Goal: Task Accomplishment & Management: Manage account settings

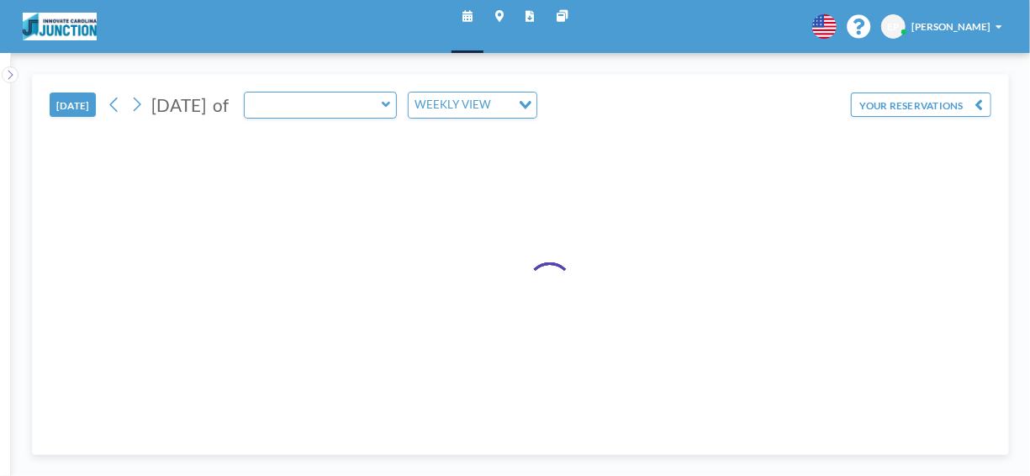
type input "Meeting Room 150"
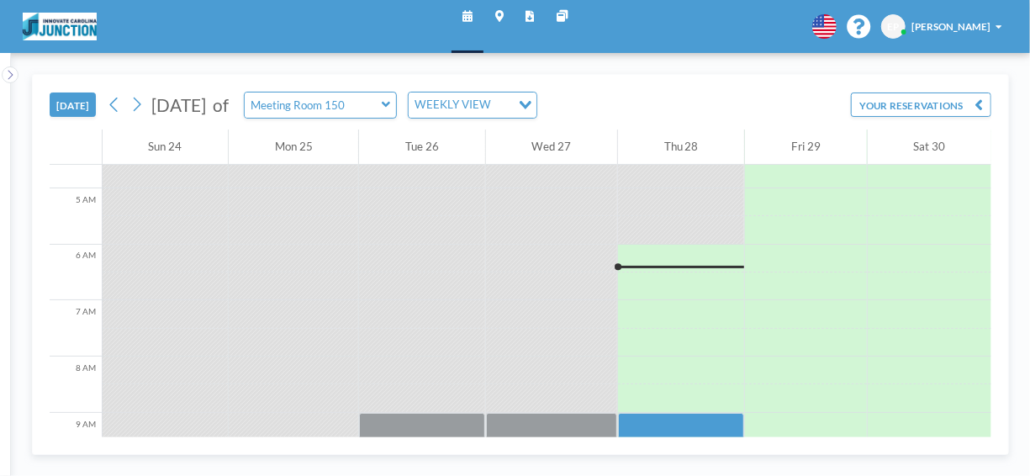
scroll to position [300, 0]
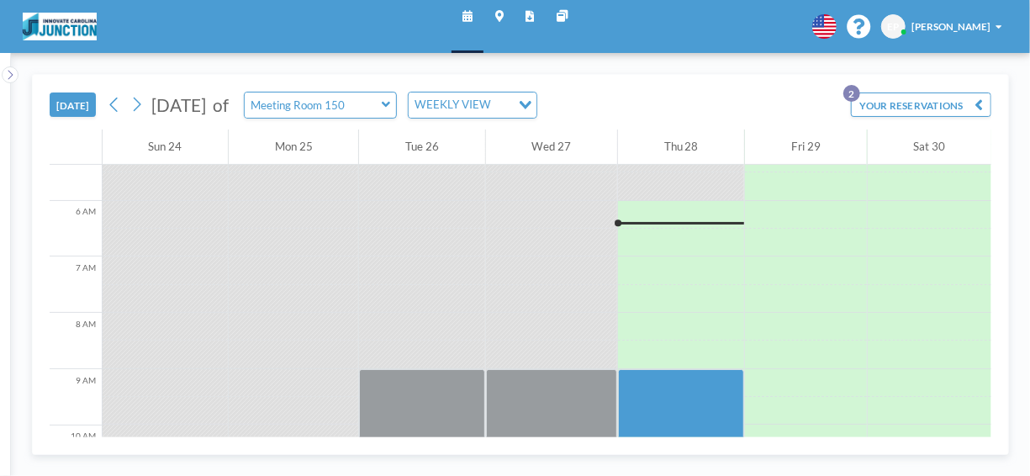
click at [919, 106] on button "YOUR RESERVATIONS 2" at bounding box center [921, 105] width 140 height 24
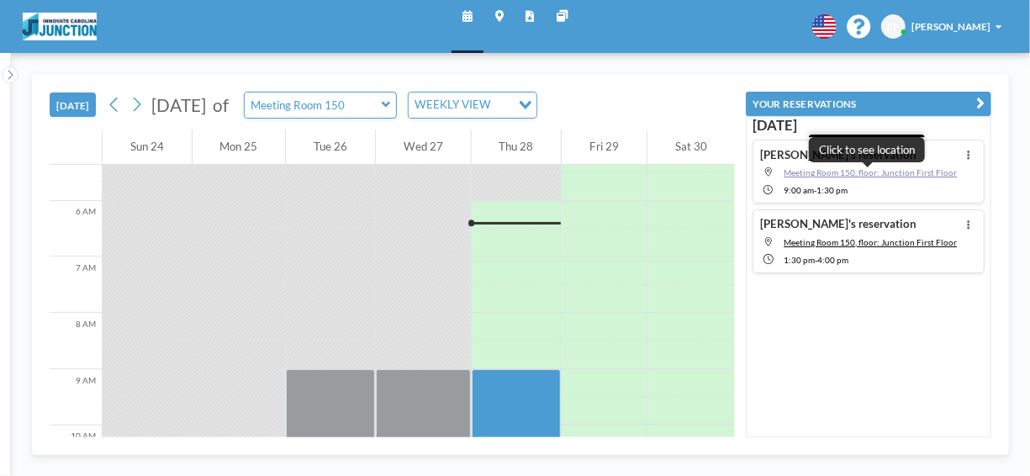
click at [866, 172] on span "Meeting Room 150, floor: Junction First Floor" at bounding box center [870, 172] width 173 height 10
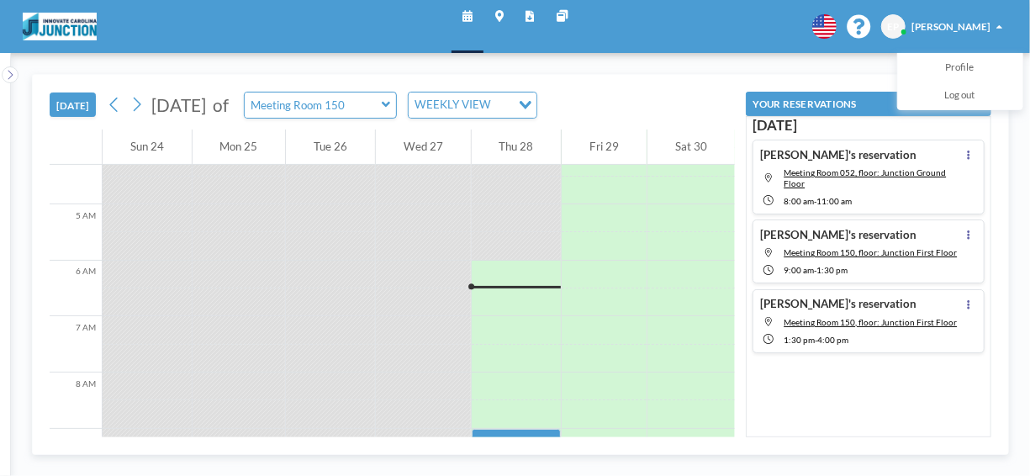
scroll to position [300, 0]
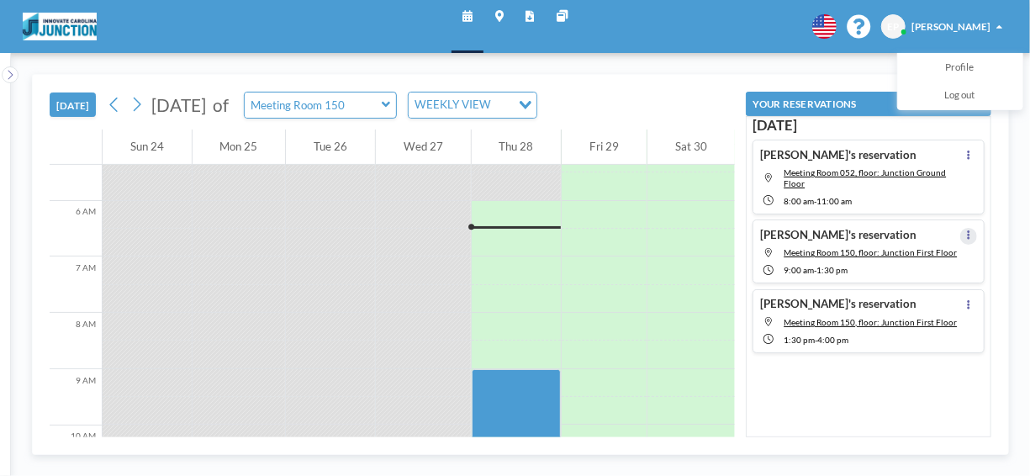
click at [965, 234] on button at bounding box center [969, 236] width 17 height 17
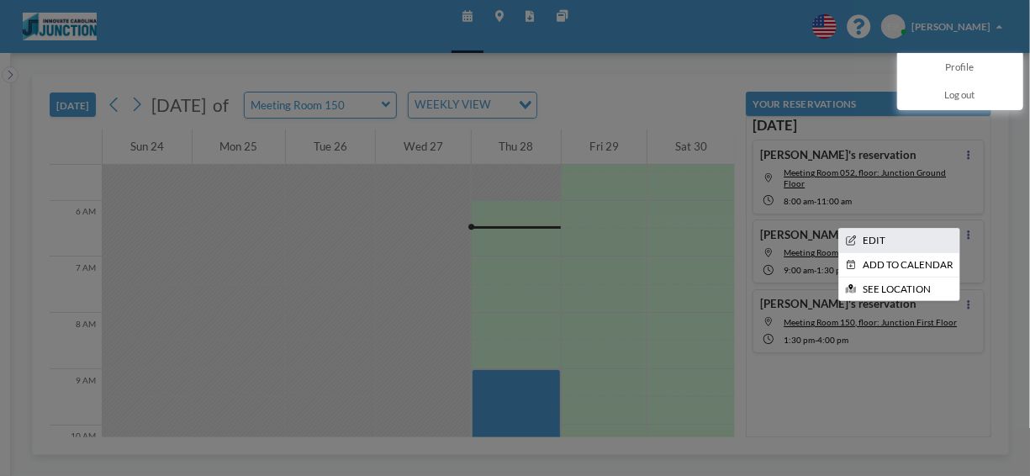
click at [918, 242] on li "EDIT" at bounding box center [899, 241] width 120 height 24
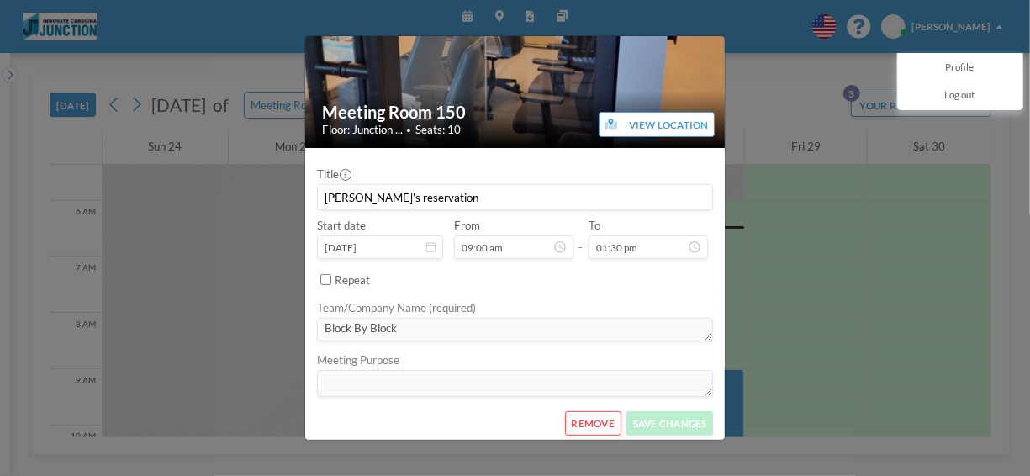
scroll to position [102, 0]
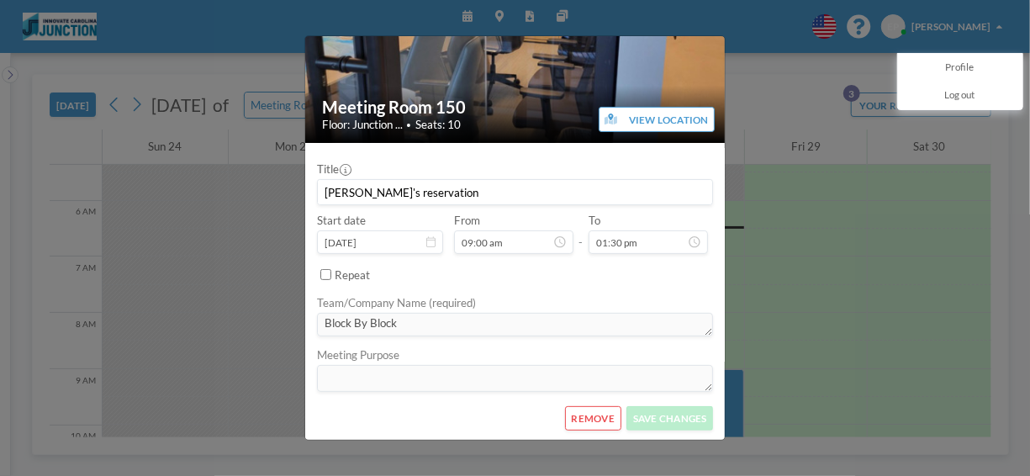
click at [591, 410] on button "REMOVE" at bounding box center [593, 418] width 56 height 24
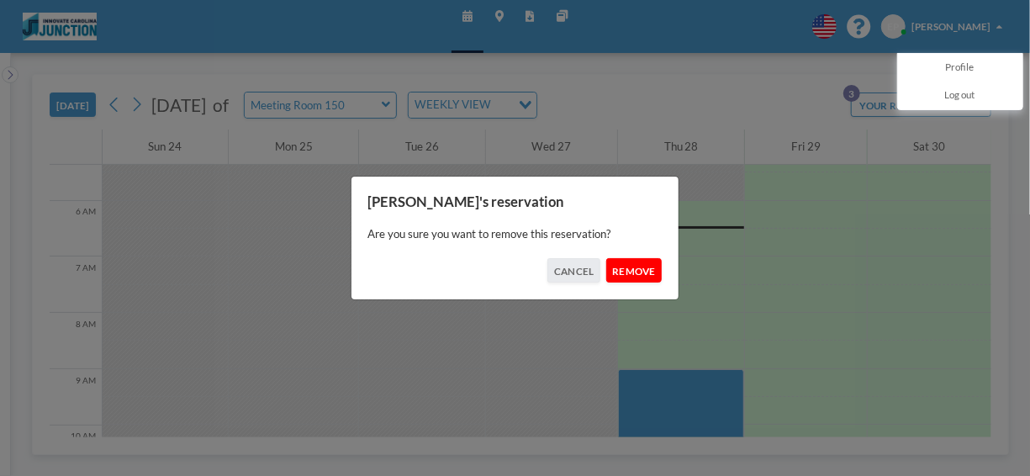
click at [633, 269] on button "REMOVE" at bounding box center [634, 270] width 56 height 24
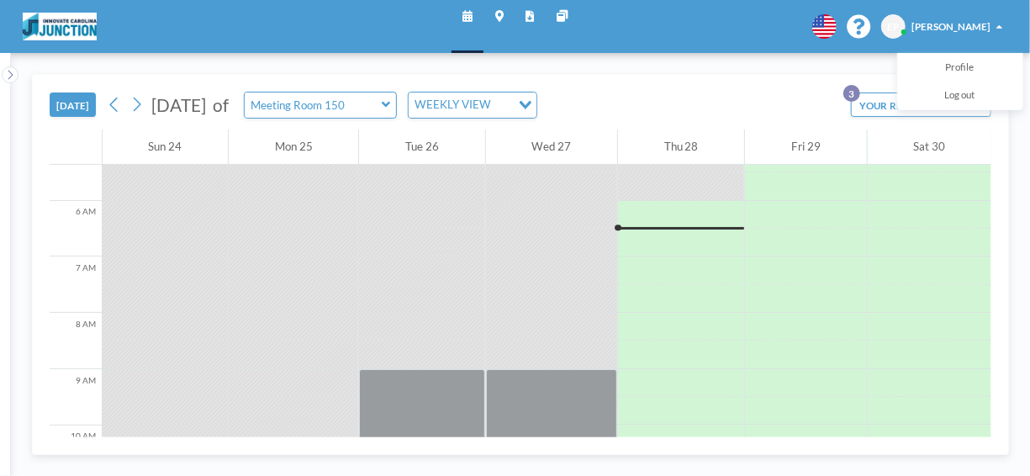
click at [501, 19] on icon at bounding box center [499, 16] width 8 height 11
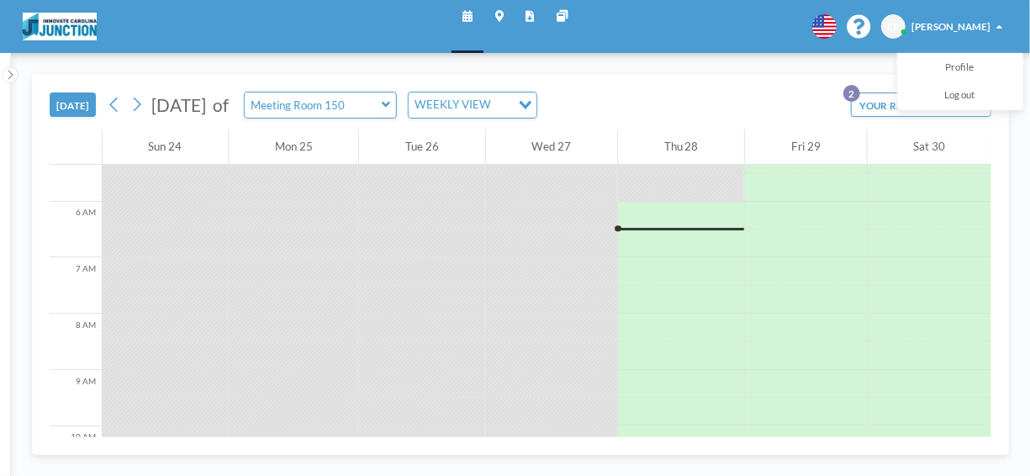
scroll to position [300, 0]
click at [874, 108] on button "YOUR RESERVATIONS 2" at bounding box center [921, 105] width 140 height 24
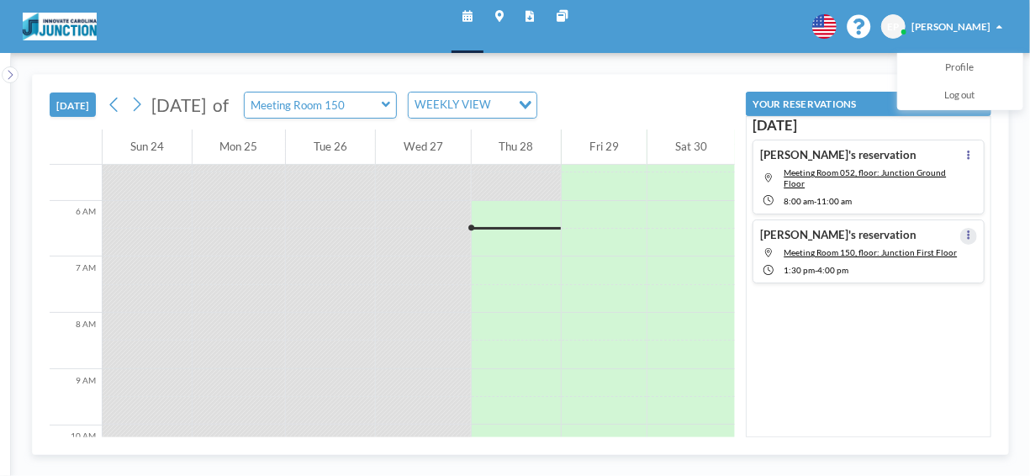
click at [965, 230] on button at bounding box center [969, 236] width 17 height 17
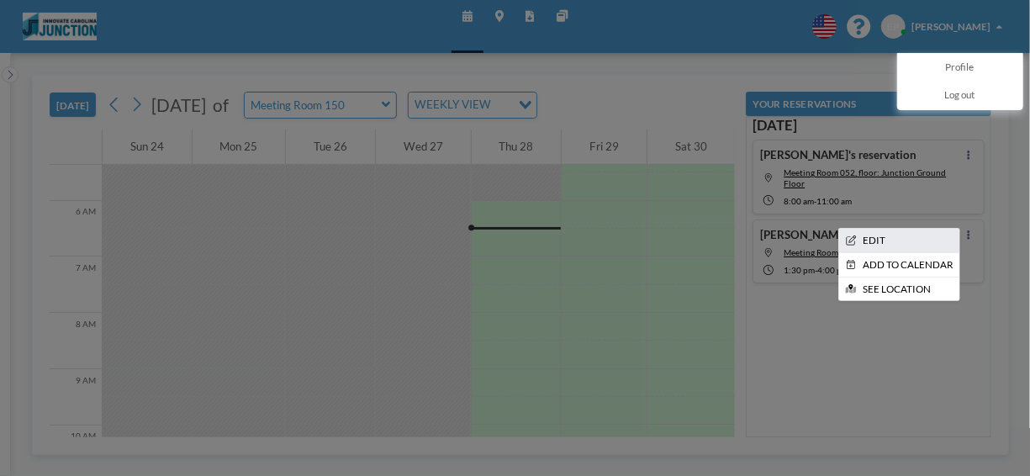
click at [936, 234] on li "EDIT" at bounding box center [899, 241] width 120 height 24
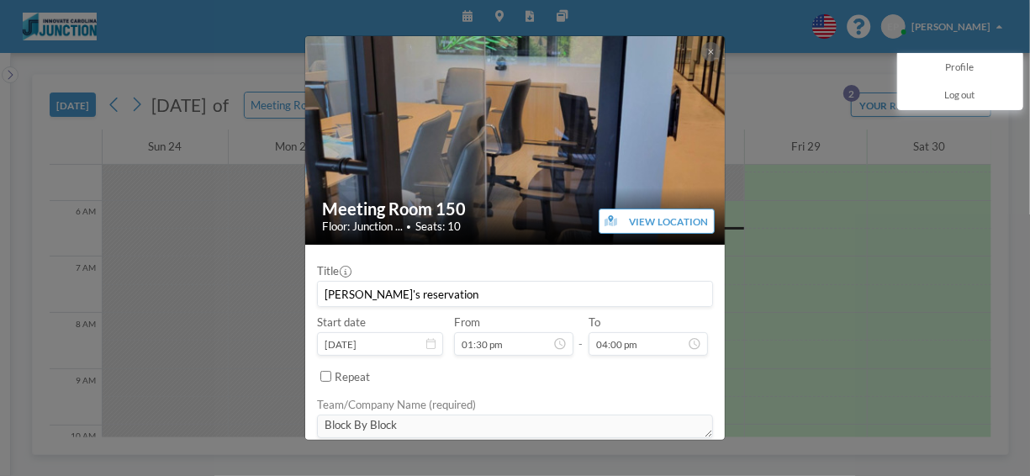
scroll to position [102, 0]
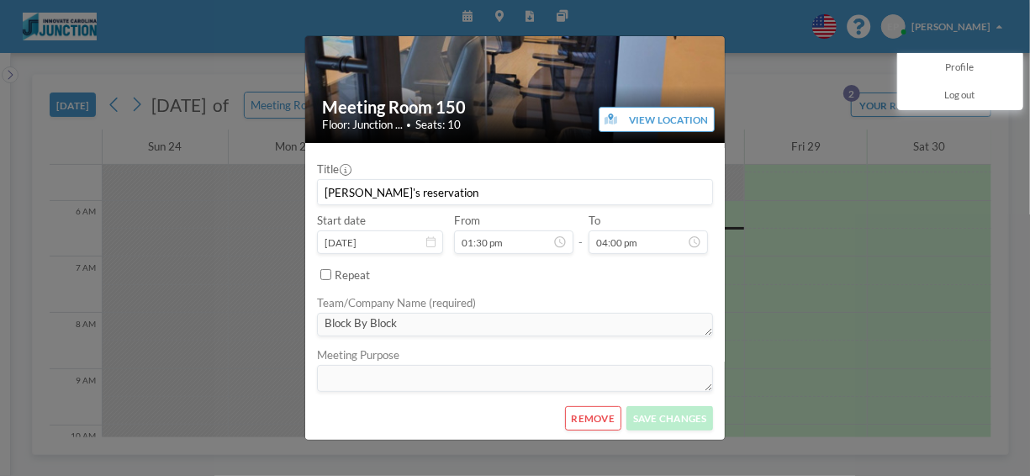
click at [593, 413] on button "REMOVE" at bounding box center [593, 418] width 56 height 24
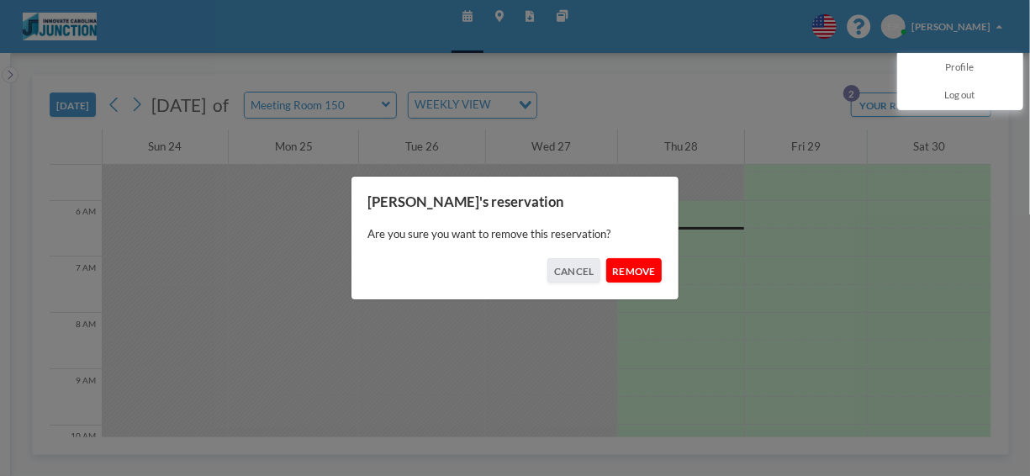
click at [636, 273] on button "REMOVE" at bounding box center [634, 270] width 56 height 24
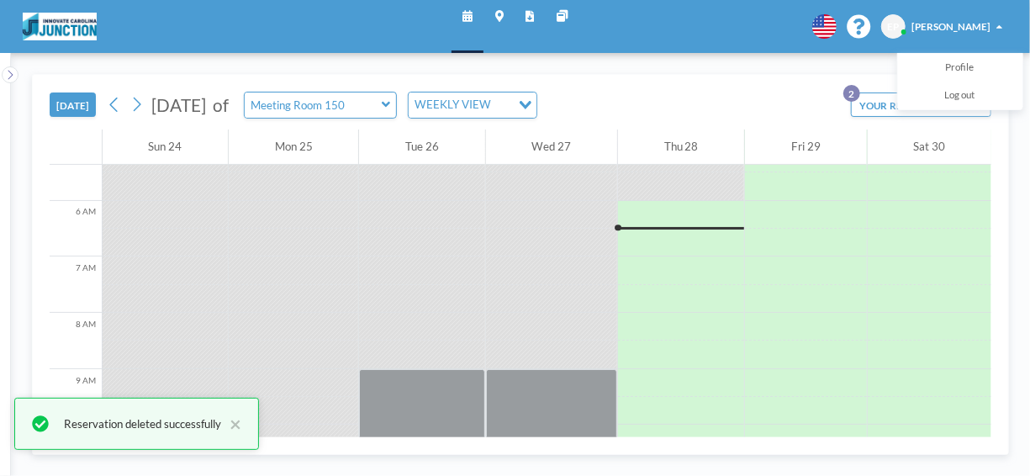
click at [872, 112] on button "YOUR RESERVATIONS 2" at bounding box center [921, 105] width 140 height 24
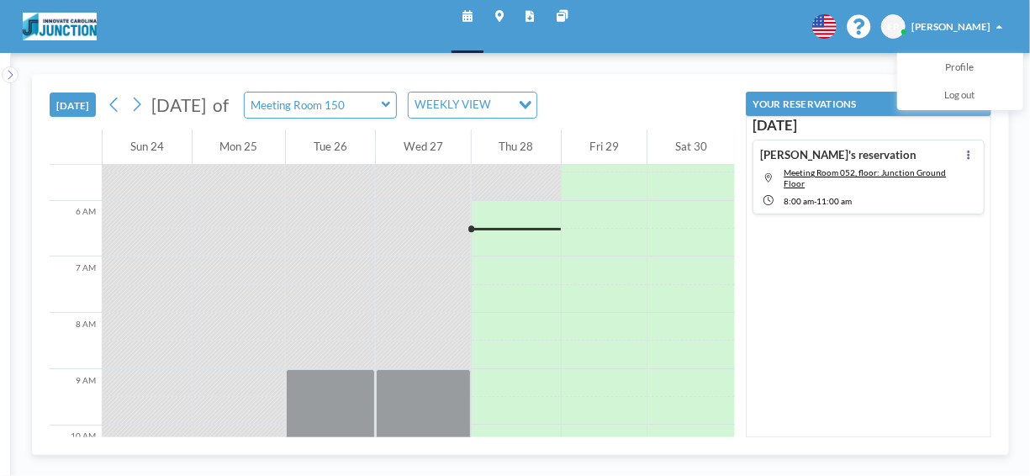
click at [904, 194] on div "8:00 AM - 11:00 AM" at bounding box center [872, 200] width 177 height 13
type input "Meeting Room 052"
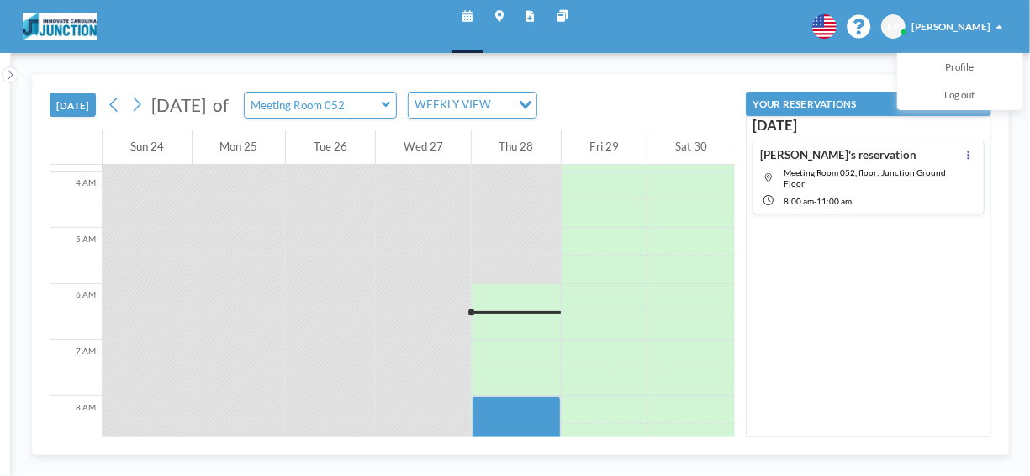
scroll to position [410, 0]
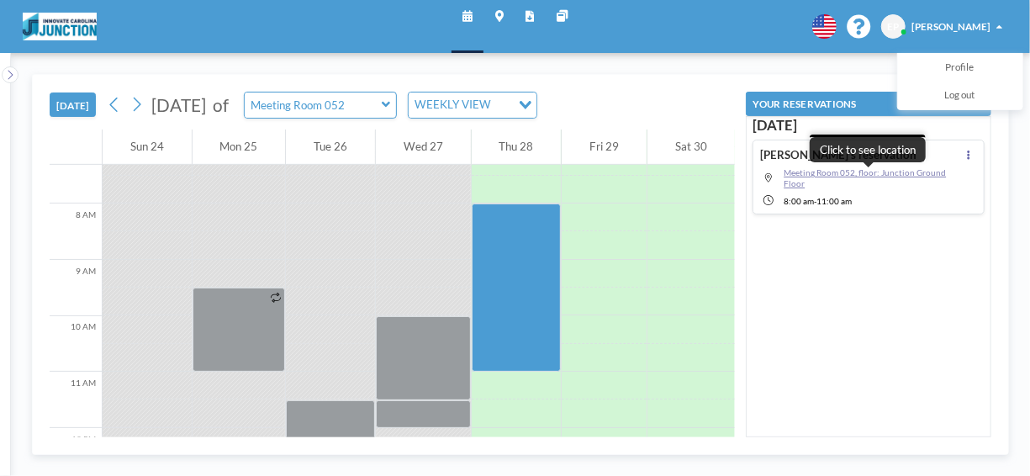
click at [884, 169] on span "Meeting Room 052, floor: Junction Ground Floor" at bounding box center [865, 177] width 162 height 21
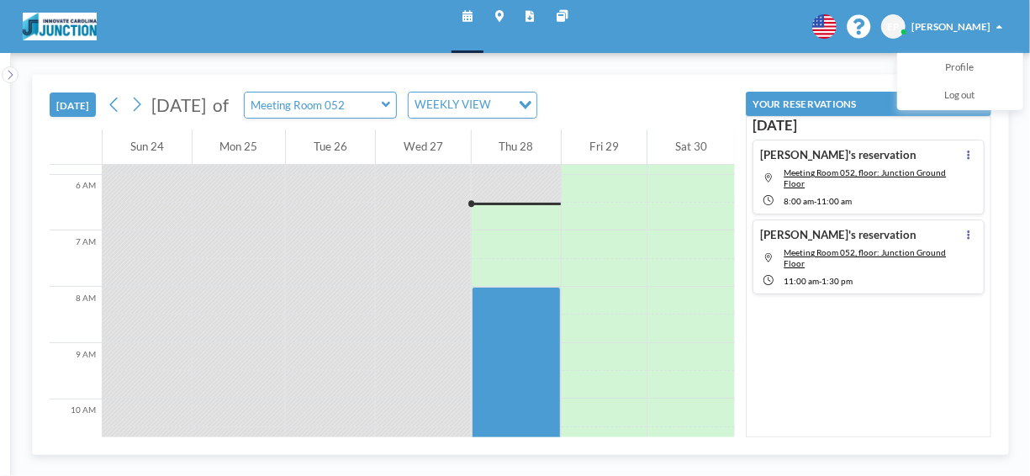
scroll to position [328, 0]
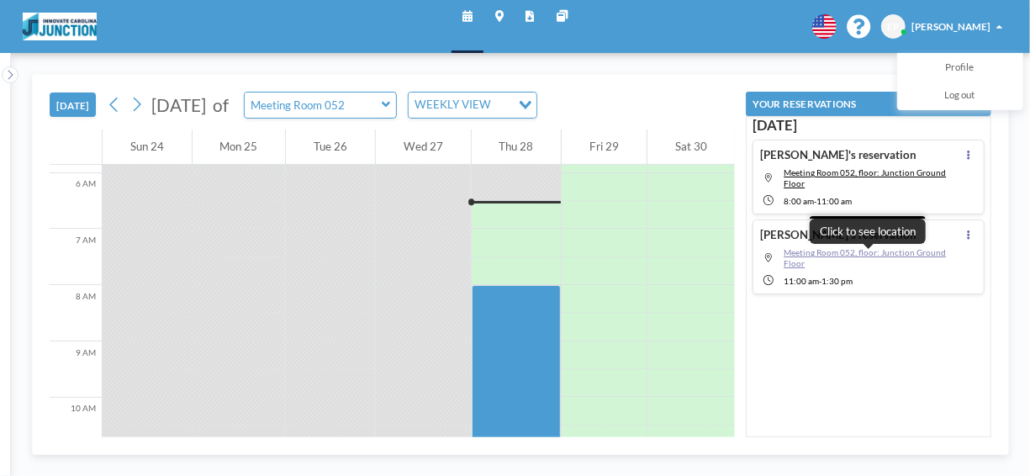
click at [815, 250] on span "Meeting Room 052, floor: Junction Ground Floor" at bounding box center [865, 257] width 162 height 21
